Goal: Information Seeking & Learning: Learn about a topic

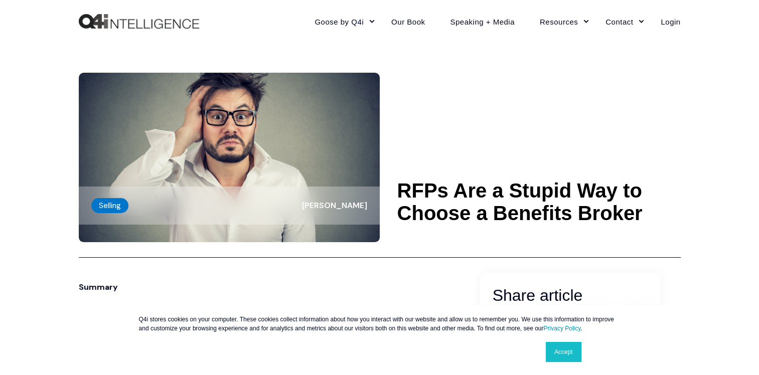
drag, startPoint x: 499, startPoint y: 150, endPoint x: 510, endPoint y: 148, distance: 11.1
click at [500, 150] on header "Selling [PERSON_NAME] RFPs Are a Stupid Way to Choose a Benefits Broker" at bounding box center [380, 150] width 602 height 215
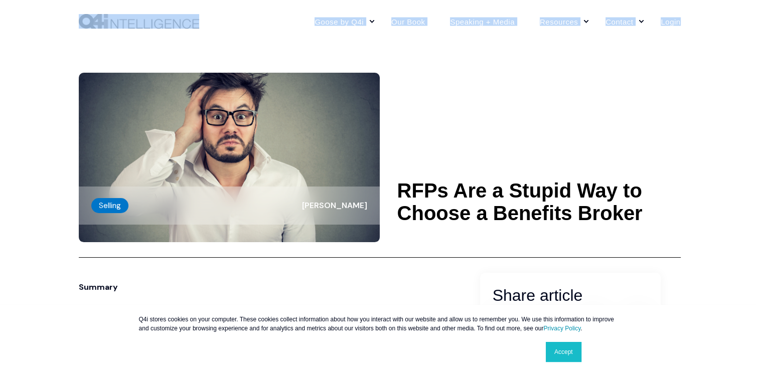
drag, startPoint x: 70, startPoint y: 9, endPoint x: 209, endPoint y: 27, distance: 139.6
click at [209, 27] on div "Goose by Q4i Goose Platform Goose Pricing MORE™ Sales Training Vendor Services …" at bounding box center [379, 21] width 759 height 43
drag, startPoint x: 396, startPoint y: 182, endPoint x: 567, endPoint y: 248, distance: 183.5
click at [567, 248] on header "Selling [PERSON_NAME] RFPs Are a Stupid Way to Choose a Benefits Broker" at bounding box center [380, 150] width 602 height 215
click at [568, 353] on link "Accept" at bounding box center [564, 352] width 36 height 20
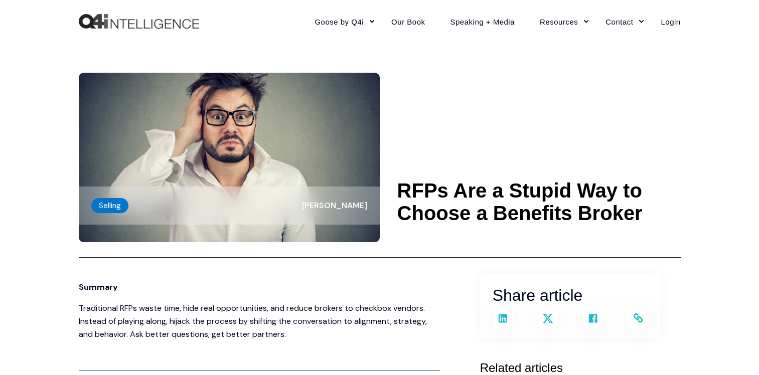
drag, startPoint x: 415, startPoint y: 98, endPoint x: 416, endPoint y: 93, distance: 5.1
click at [416, 94] on header "Selling [PERSON_NAME] RFPs Are a Stupid Way to Choose a Benefits Broker" at bounding box center [380, 150] width 602 height 215
drag, startPoint x: 391, startPoint y: 179, endPoint x: 683, endPoint y: 220, distance: 294.4
drag, startPoint x: 683, startPoint y: 220, endPoint x: 611, endPoint y: 208, distance: 72.7
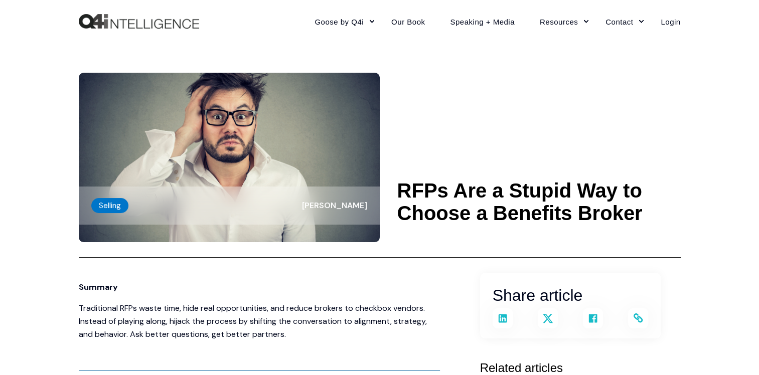
copy h1 "RFPs Are a Stupid Way to Choose a Benefits Broker"
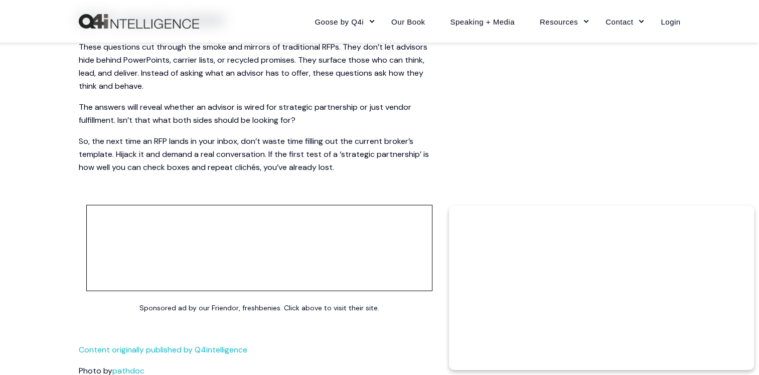
scroll to position [2071, 0]
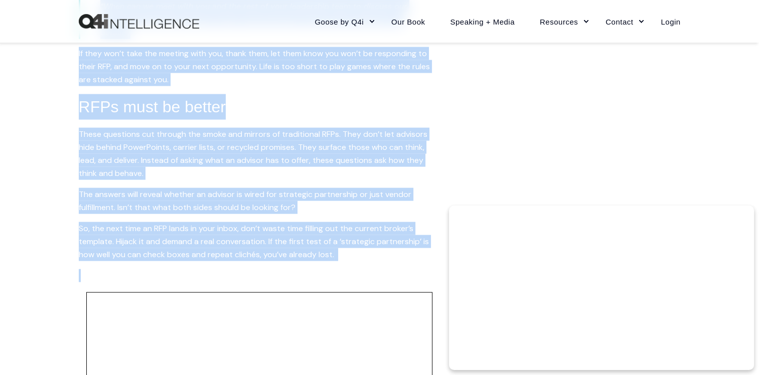
drag, startPoint x: 71, startPoint y: 180, endPoint x: 352, endPoint y: 273, distance: 296.5
copy span "Loremip Dolorsitame CONs adipi elit, sedd eius temporincidid, utl etdolo magnaa…"
